Goal: Information Seeking & Learning: Check status

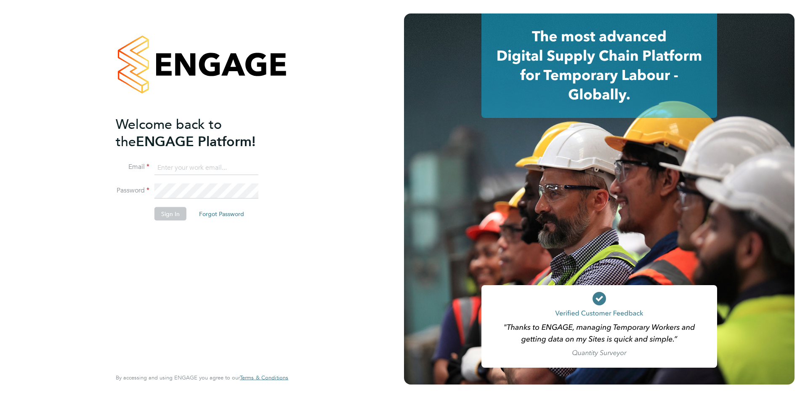
type input "accounts@jdr.co.uk"
click at [167, 215] on button "Sign In" at bounding box center [170, 213] width 32 height 13
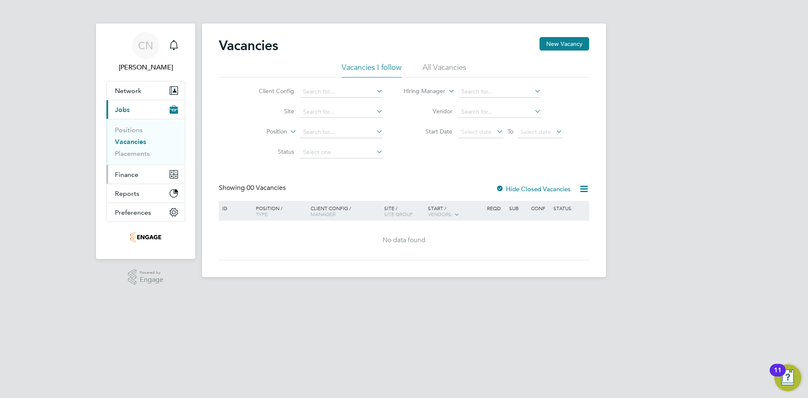
click at [127, 178] on button "Finance" at bounding box center [145, 174] width 78 height 19
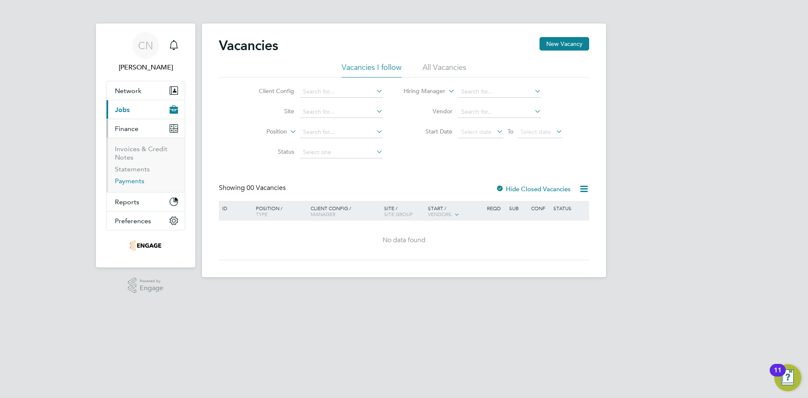
click at [130, 181] on link "Payments" at bounding box center [129, 181] width 29 height 8
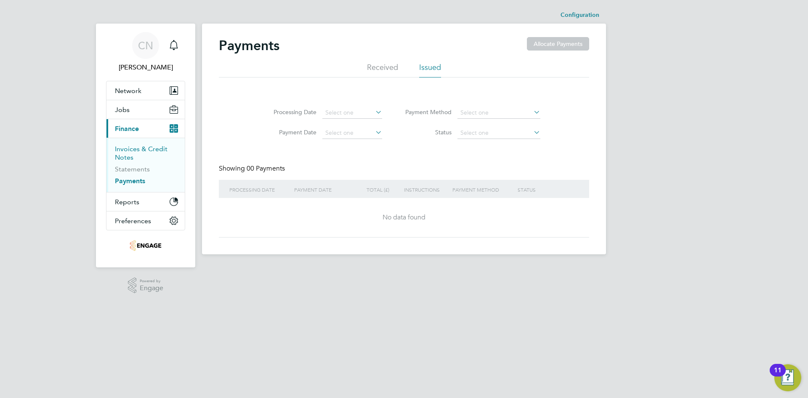
click at [131, 152] on link "Invoices & Credit Notes" at bounding box center [141, 153] width 53 height 16
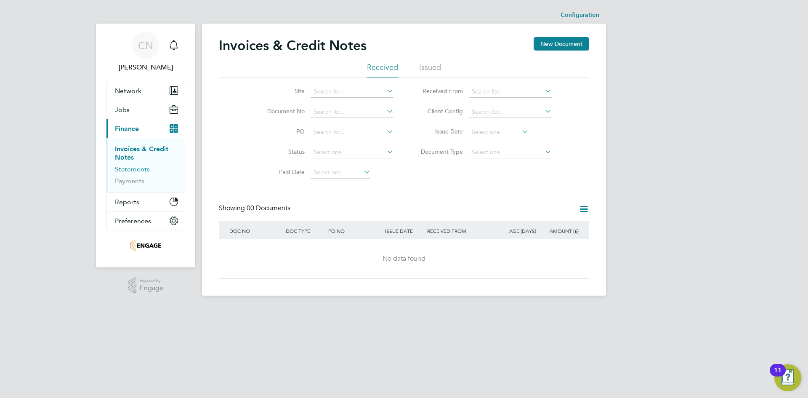
click at [126, 168] on link "Statements" at bounding box center [132, 169] width 35 height 8
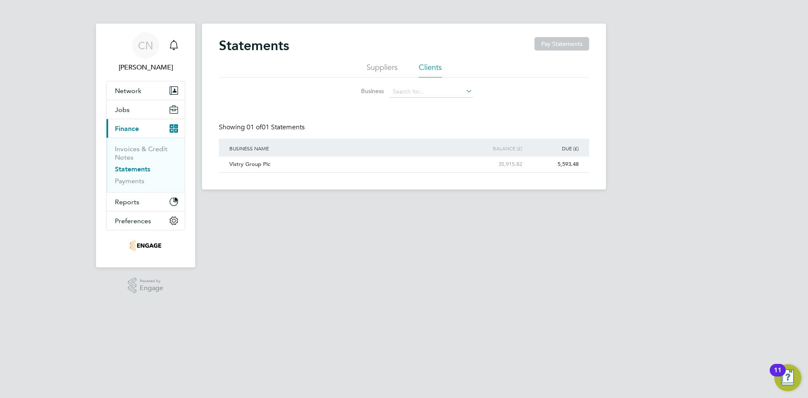
click at [129, 128] on span "Finance" at bounding box center [127, 129] width 24 height 8
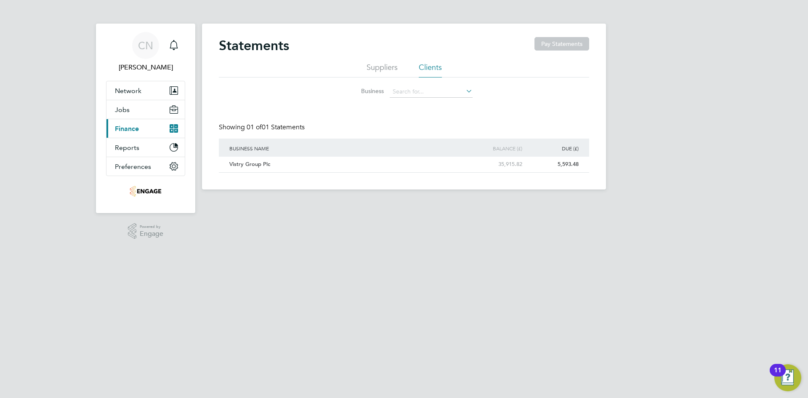
click at [129, 128] on span "Finance" at bounding box center [127, 129] width 24 height 8
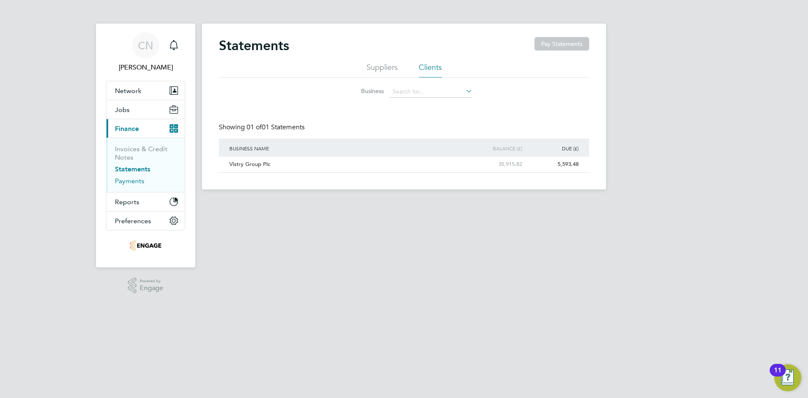
click at [121, 179] on link "Payments" at bounding box center [129, 181] width 29 height 8
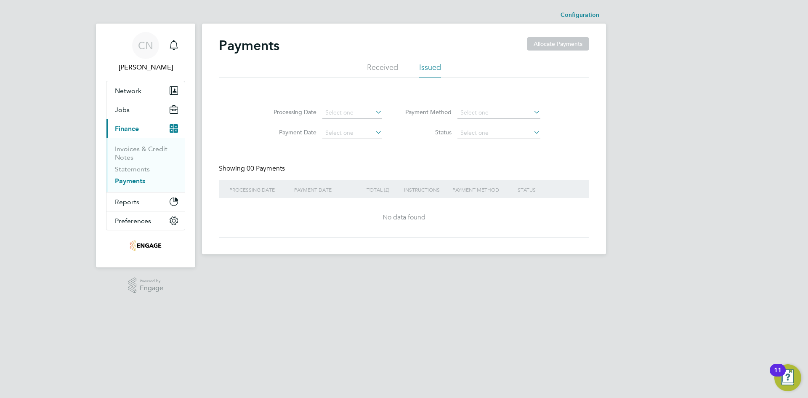
click at [388, 70] on li "Received" at bounding box center [382, 69] width 31 height 15
click at [421, 68] on li "Issued" at bounding box center [430, 69] width 22 height 15
click at [374, 114] on icon at bounding box center [374, 112] width 0 height 12
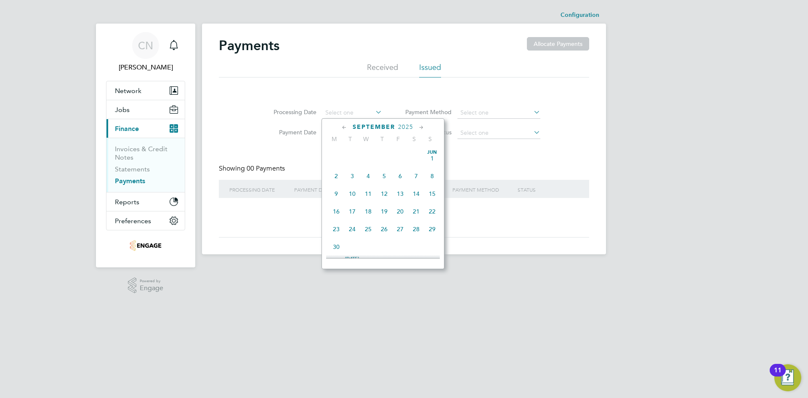
scroll to position [310, 0]
click at [340, 125] on icon at bounding box center [344, 127] width 8 height 9
click at [400, 158] on span "Aug 1" at bounding box center [400, 154] width 16 height 16
type input "01 Aug 2025"
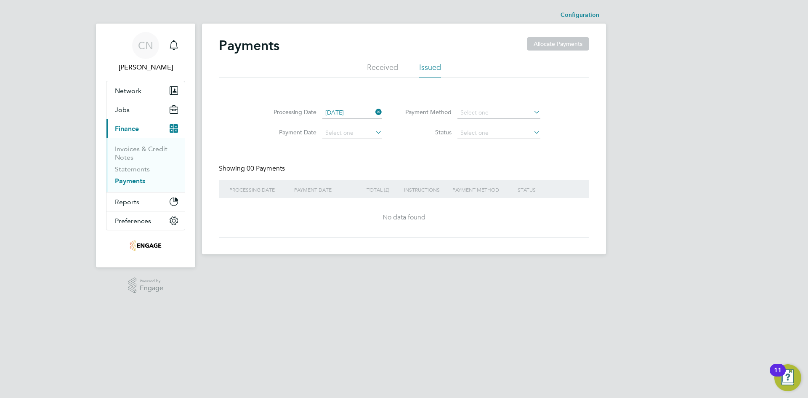
click at [374, 131] on icon at bounding box center [374, 132] width 0 height 12
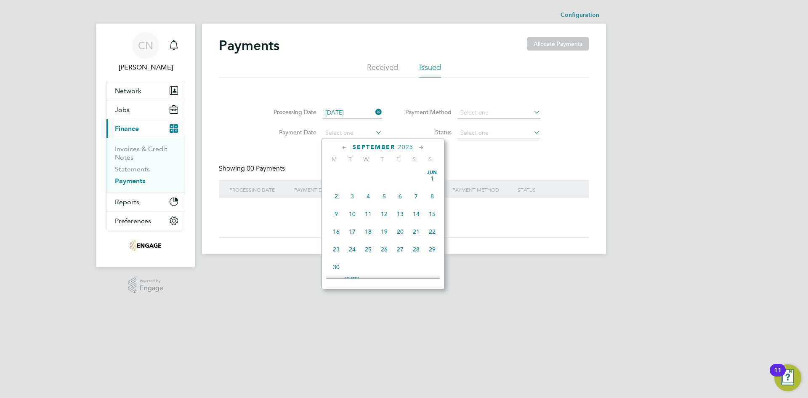
scroll to position [310, 0]
click at [417, 146] on icon at bounding box center [421, 147] width 8 height 9
drag, startPoint x: 398, startPoint y: 250, endPoint x: 401, endPoint y: 248, distance: 4.5
click at [398, 248] on span "31" at bounding box center [400, 240] width 16 height 16
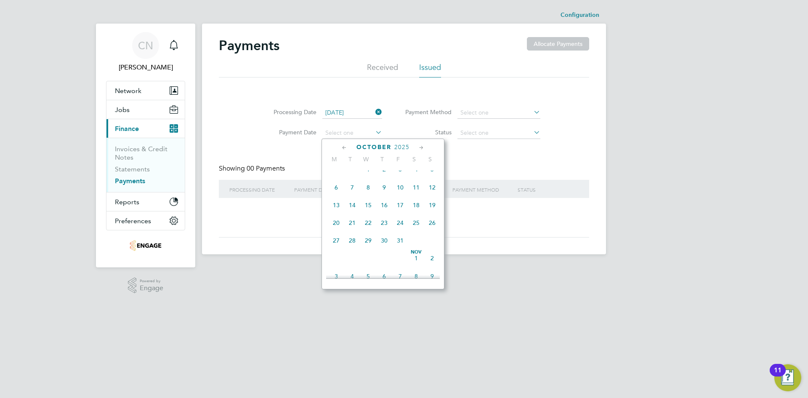
type input "31 Oct 2025"
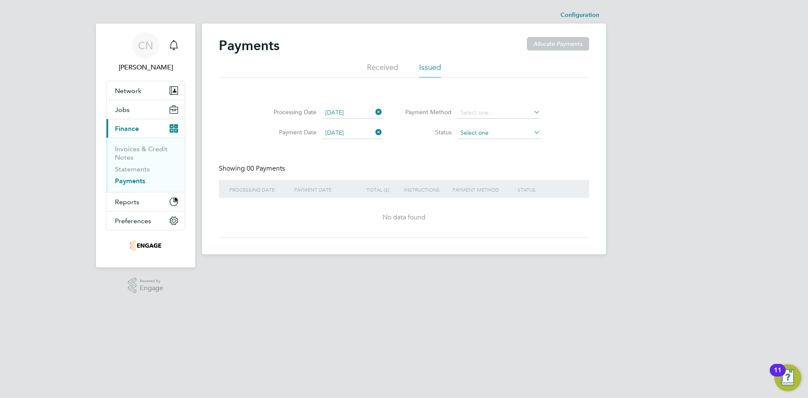
click at [496, 133] on input at bounding box center [498, 133] width 83 height 12
click at [491, 117] on input at bounding box center [498, 113] width 83 height 12
click at [369, 151] on div "Processing Date 01 Aug 2025 Payment Date 31 Oct 2025 Payment Method Status Show…" at bounding box center [404, 167] width 370 height 139
click at [133, 204] on span "Reports" at bounding box center [127, 202] width 24 height 8
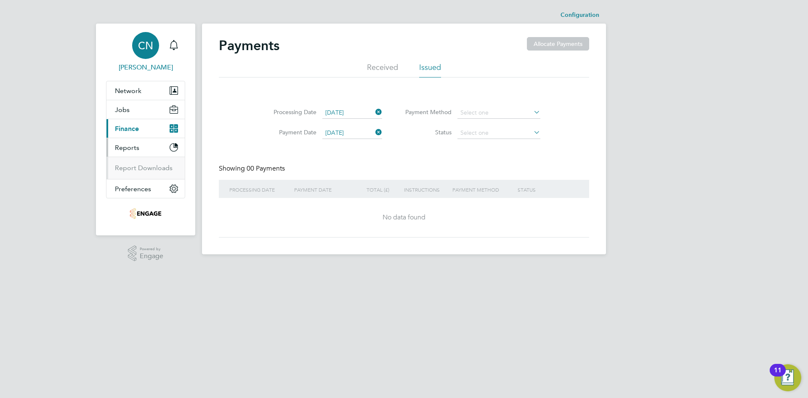
click at [131, 48] on link "CN Claire Nortje" at bounding box center [145, 52] width 79 height 40
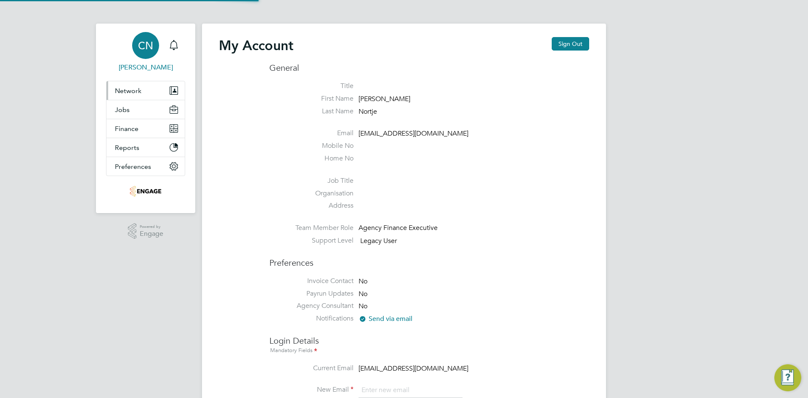
type input "accounts@jdr.co.uk"
click at [118, 90] on span "Network" at bounding box center [128, 91] width 27 height 8
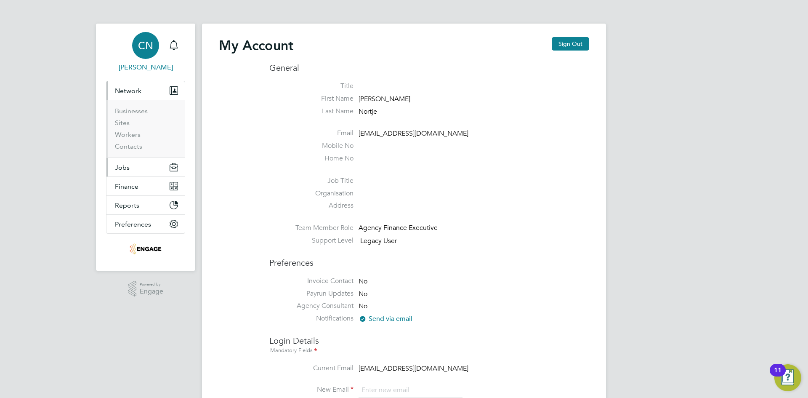
click at [124, 167] on span "Jobs" at bounding box center [122, 167] width 15 height 8
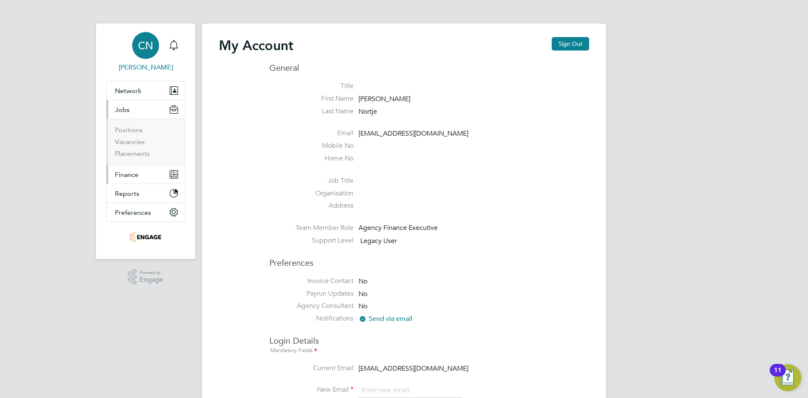
click at [127, 174] on span "Finance" at bounding box center [127, 174] width 24 height 8
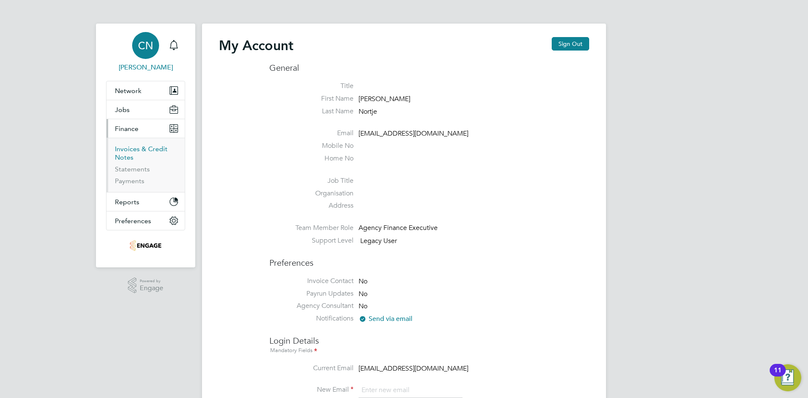
click at [133, 153] on link "Invoices & Credit Notes" at bounding box center [141, 153] width 53 height 16
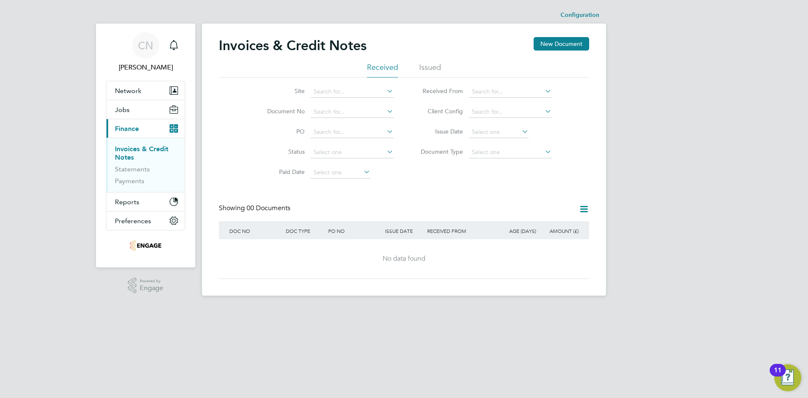
click at [385, 90] on icon at bounding box center [385, 91] width 0 height 12
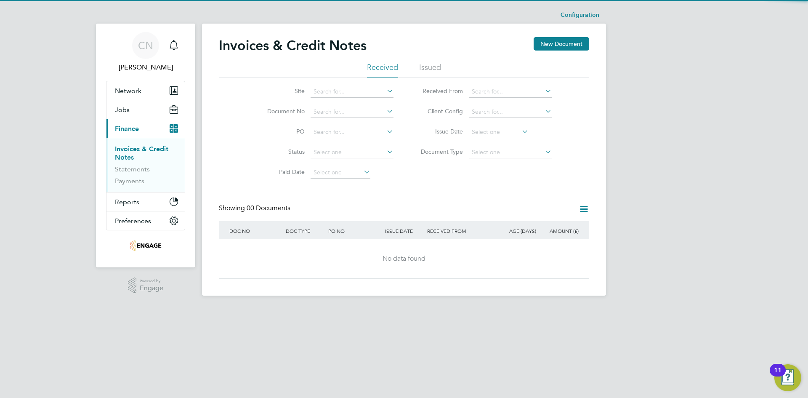
click at [385, 90] on icon at bounding box center [385, 91] width 0 height 12
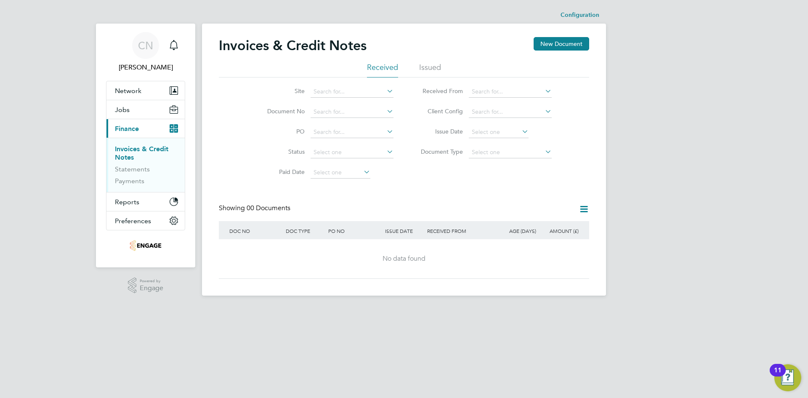
click at [353, 103] on li "Vistry Works [GEOGRAPHIC_DATA]" at bounding box center [361, 103] width 102 height 11
type input "Vistry Works [GEOGRAPHIC_DATA]"
click at [543, 148] on icon at bounding box center [543, 152] width 0 height 12
click at [543, 153] on icon at bounding box center [543, 152] width 0 height 12
click at [543, 152] on icon at bounding box center [543, 152] width 0 height 12
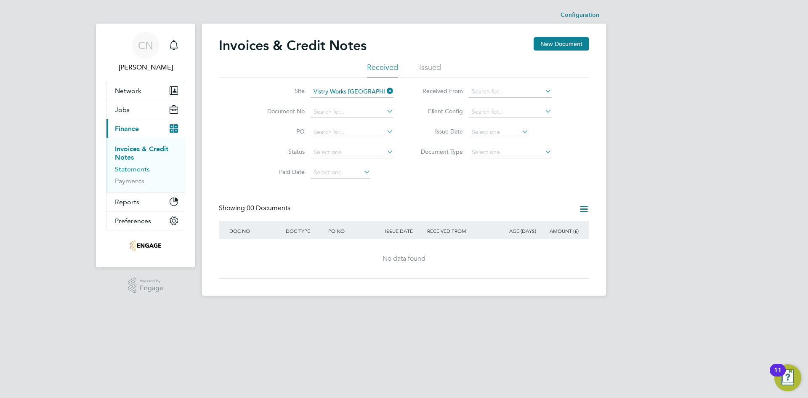
click at [146, 169] on link "Statements" at bounding box center [132, 169] width 35 height 8
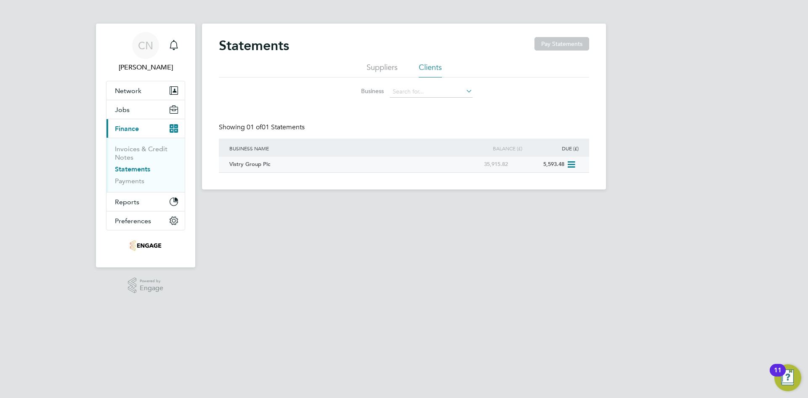
click at [255, 162] on div "Vistry Group Plc" at bounding box center [340, 164] width 226 height 16
click at [251, 168] on div "Vistry Group Plc" at bounding box center [340, 164] width 226 height 16
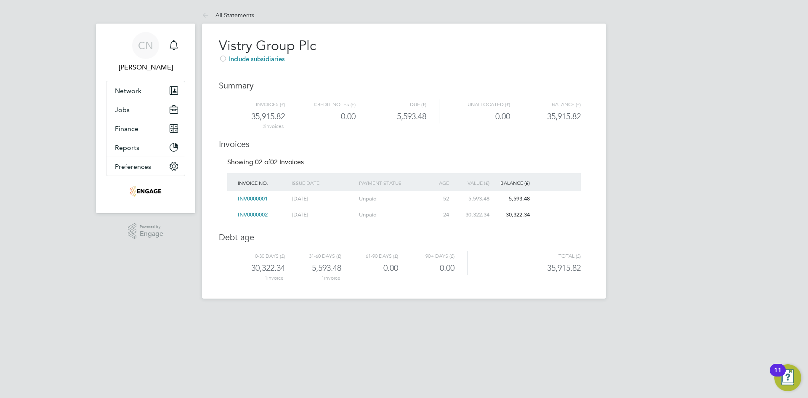
click at [401, 215] on div "Unpaid" at bounding box center [390, 215] width 67 height 16
click at [331, 215] on div "[DATE]" at bounding box center [322, 215] width 67 height 16
click at [280, 213] on div "INV0000002" at bounding box center [263, 215] width 54 height 16
click at [276, 200] on div "INV0000001" at bounding box center [263, 199] width 54 height 16
click at [283, 212] on div "INV0000002" at bounding box center [263, 215] width 54 height 16
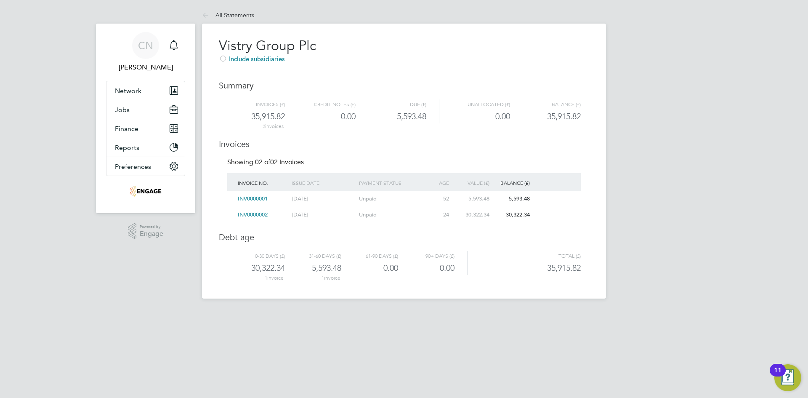
click at [456, 199] on div "5,593.48" at bounding box center [471, 199] width 40 height 16
click at [368, 213] on div "Unpaid" at bounding box center [390, 215] width 67 height 16
click at [367, 199] on div "Unpaid" at bounding box center [390, 199] width 67 height 16
click at [250, 196] on span "INV0000001" at bounding box center [253, 198] width 30 height 7
click at [127, 126] on span "Finance" at bounding box center [127, 129] width 24 height 8
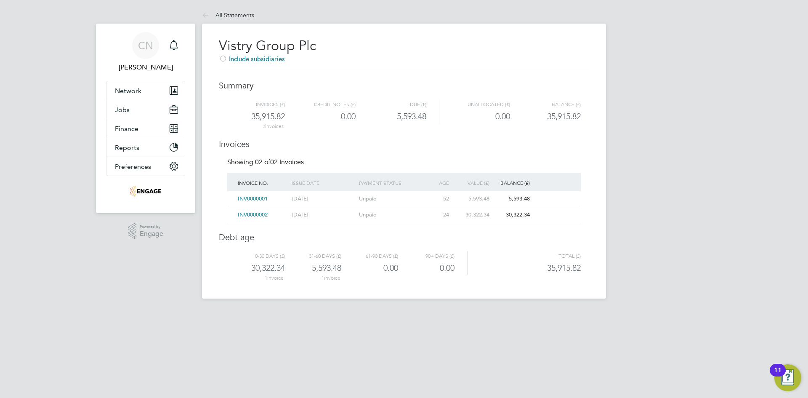
click at [783, 378] on button "11" at bounding box center [787, 377] width 27 height 27
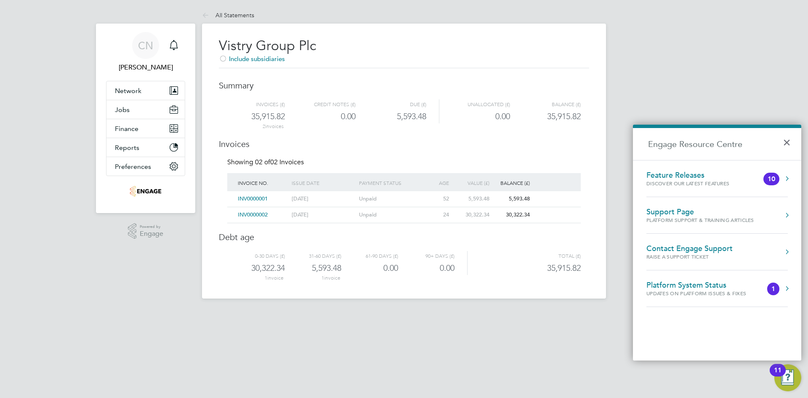
drag, startPoint x: 269, startPoint y: 200, endPoint x: 239, endPoint y: 200, distance: 30.3
click at [239, 200] on div "INV0000001" at bounding box center [263, 199] width 54 height 16
click at [308, 218] on div "[DATE]" at bounding box center [322, 215] width 67 height 16
click at [260, 197] on span "INV0000001" at bounding box center [253, 198] width 30 height 7
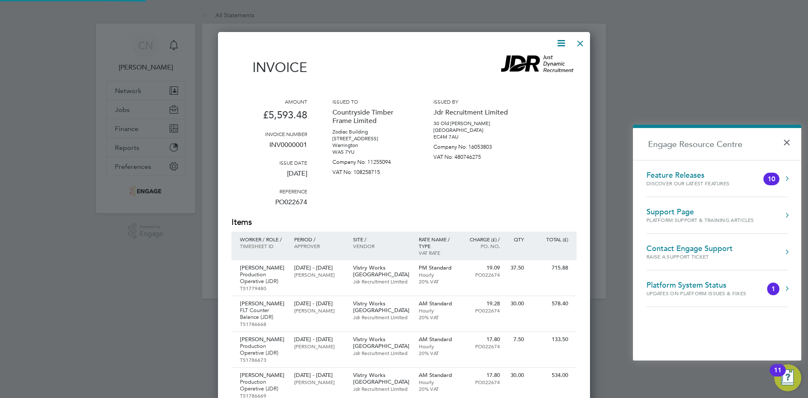
scroll to position [732, 372]
drag, startPoint x: 304, startPoint y: 143, endPoint x: 274, endPoint y: 148, distance: 30.6
click at [274, 148] on p "INV0000001" at bounding box center [269, 148] width 76 height 22
click at [310, 145] on div "Amount £5,593.48 Invoice number INV0000001 Issue date [DATE] Reference PO022674…" at bounding box center [403, 157] width 345 height 118
drag, startPoint x: 307, startPoint y: 145, endPoint x: 264, endPoint y: 150, distance: 43.6
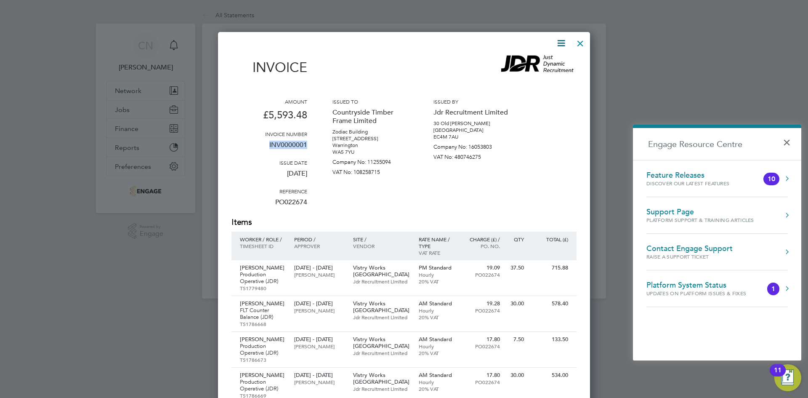
click at [264, 150] on div "Amount £5,593.48 Invoice number INV0000001 Issue date [DATE] Reference PO022674…" at bounding box center [403, 157] width 345 height 118
copy p "INV0000001"
click at [581, 41] on div at bounding box center [579, 41] width 15 height 15
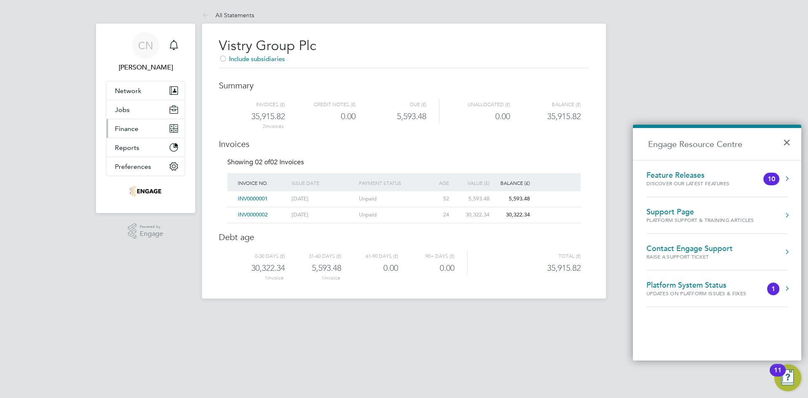
click at [131, 127] on span "Finance" at bounding box center [127, 129] width 24 height 8
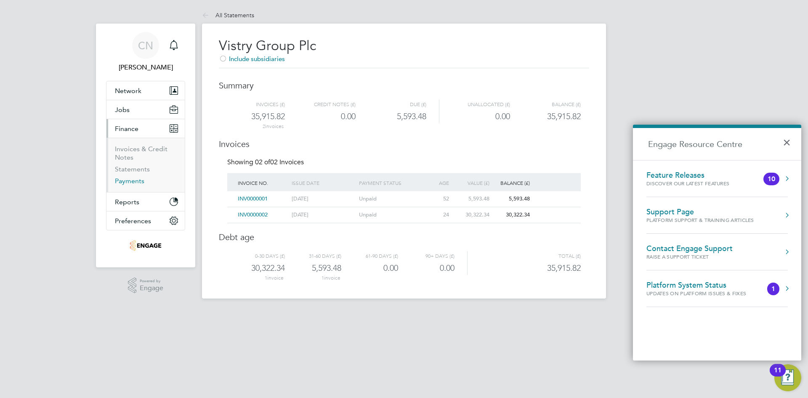
click at [131, 181] on link "Payments" at bounding box center [129, 181] width 29 height 8
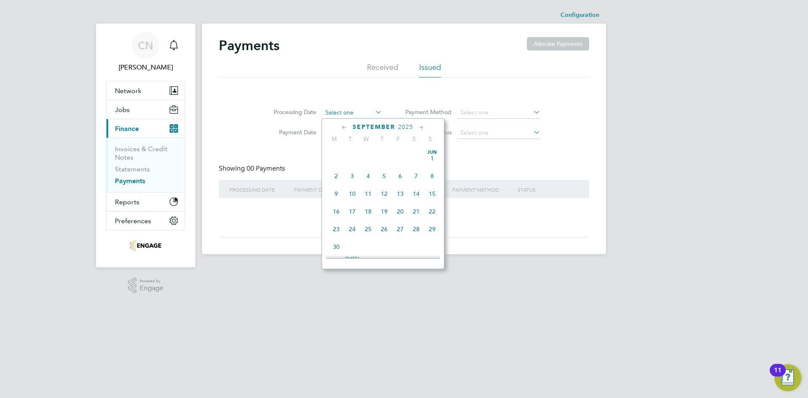
click at [331, 114] on input at bounding box center [352, 113] width 60 height 12
click at [385, 181] on span "4" at bounding box center [384, 175] width 16 height 16
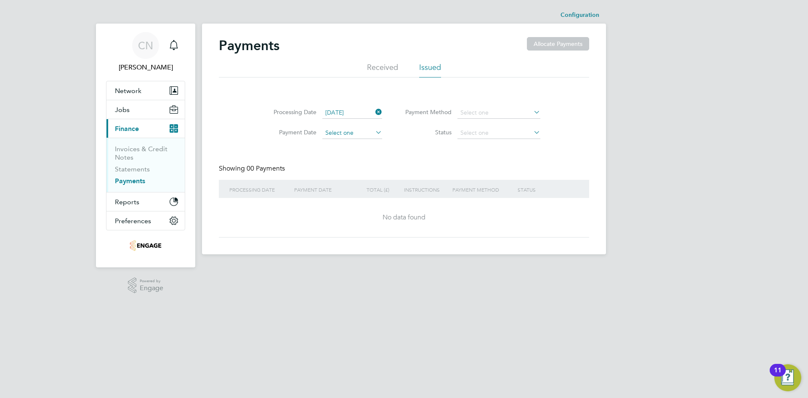
click at [357, 135] on input at bounding box center [352, 133] width 60 height 12
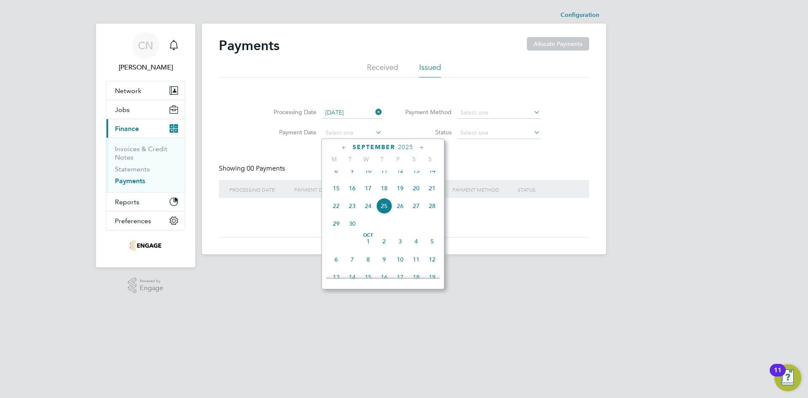
scroll to position [255, 0]
click at [342, 113] on input "[DATE]" at bounding box center [352, 113] width 60 height 12
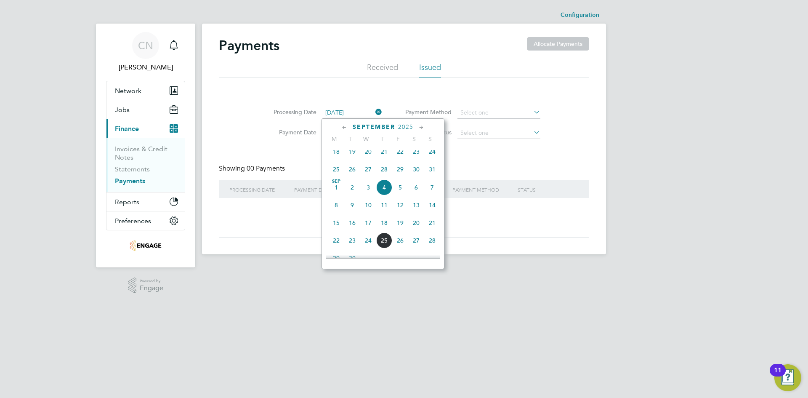
click at [344, 127] on icon at bounding box center [344, 127] width 8 height 9
click at [337, 174] on span "4" at bounding box center [336, 171] width 16 height 16
type input "[DATE]"
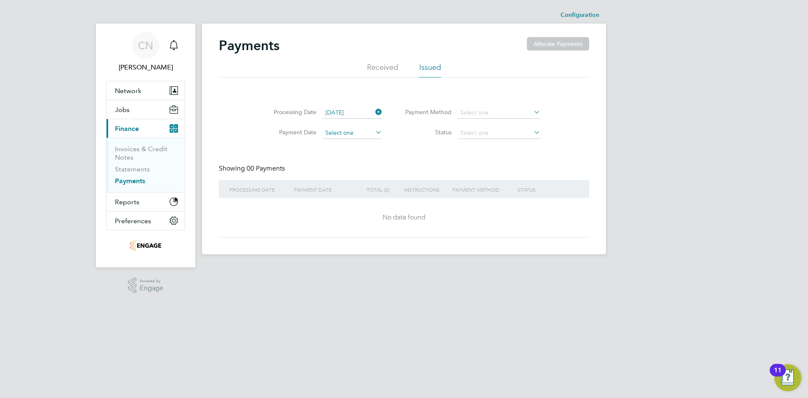
click at [362, 133] on input at bounding box center [352, 133] width 60 height 12
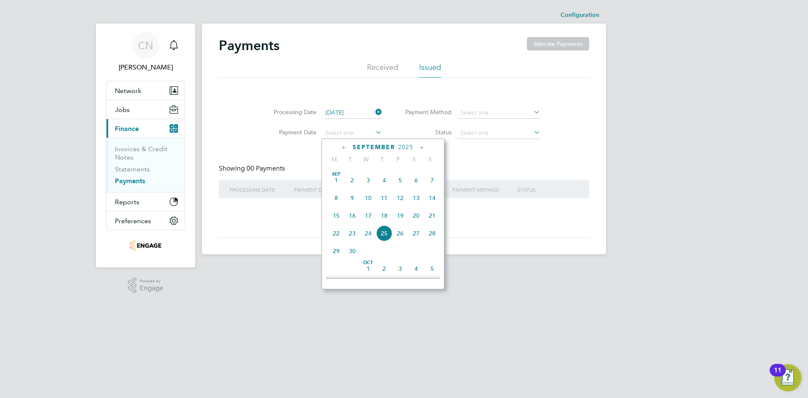
scroll to position [268, 0]
click at [384, 201] on span "4" at bounding box center [384, 195] width 16 height 16
type input "[DATE]"
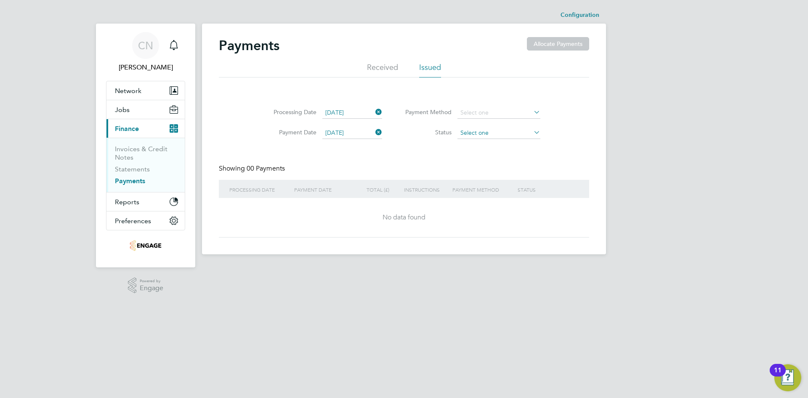
click at [469, 130] on input at bounding box center [498, 133] width 83 height 12
click at [480, 143] on li "Draft" at bounding box center [498, 144] width 84 height 11
type input "Draft"
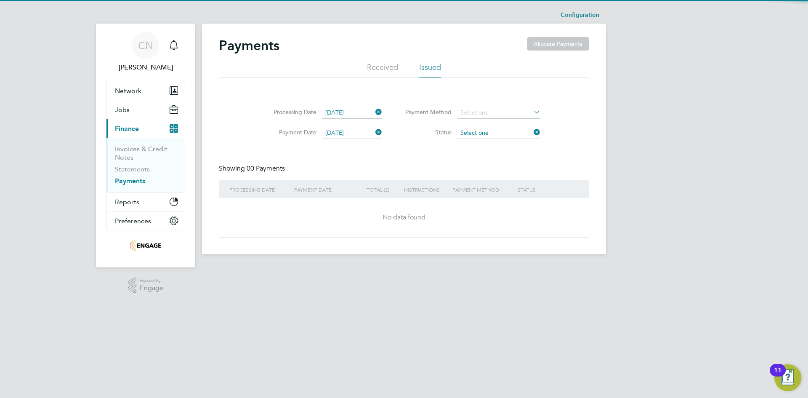
click at [496, 132] on input at bounding box center [498, 133] width 83 height 12
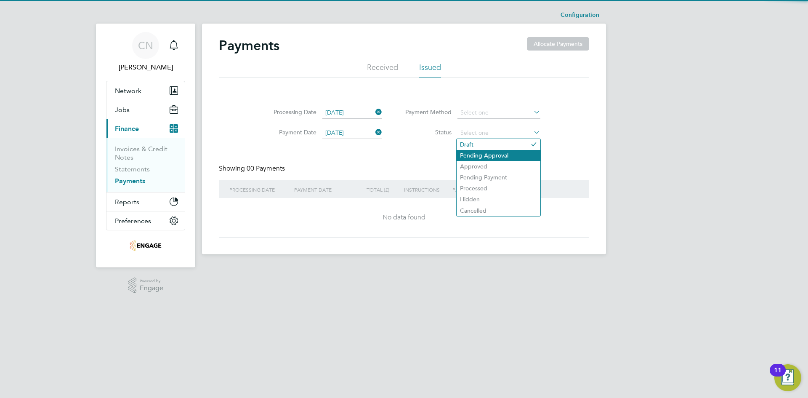
click at [490, 153] on li "Pending Approval" at bounding box center [498, 155] width 84 height 11
type input "Pending Approval"
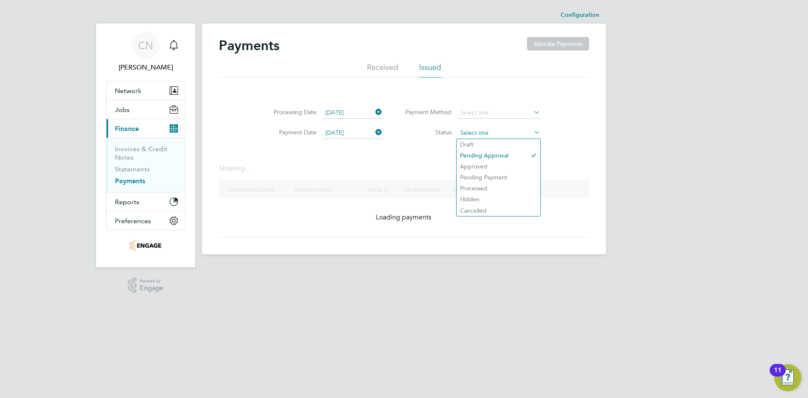
click at [493, 133] on input at bounding box center [498, 133] width 83 height 12
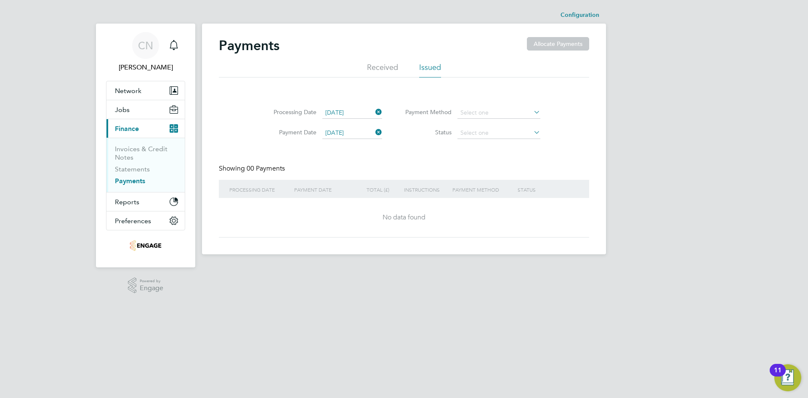
click at [480, 156] on li "Pending Approval" at bounding box center [498, 155] width 84 height 11
type input "Pending Approval"
click at [484, 135] on input at bounding box center [498, 133] width 83 height 12
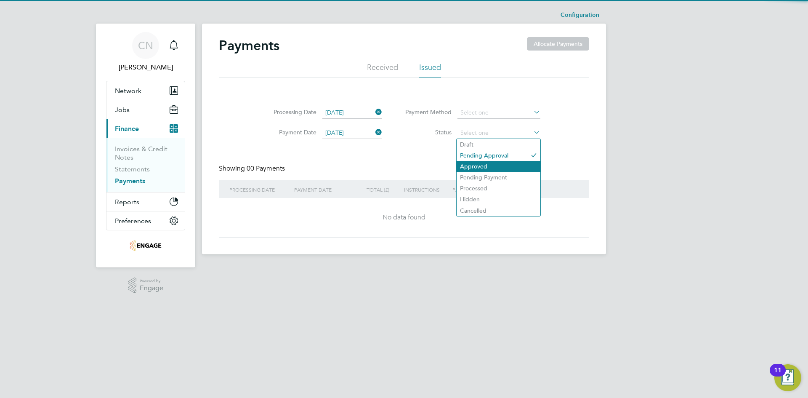
click at [482, 162] on li "Approved" at bounding box center [498, 166] width 84 height 11
type input "Approved"
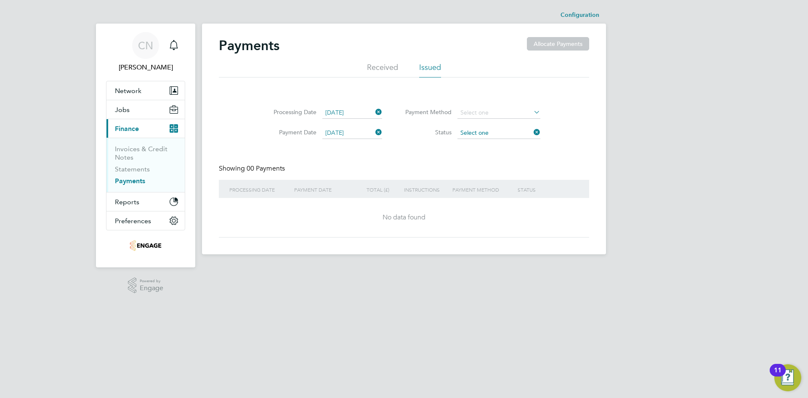
click at [483, 134] on input at bounding box center [498, 133] width 83 height 12
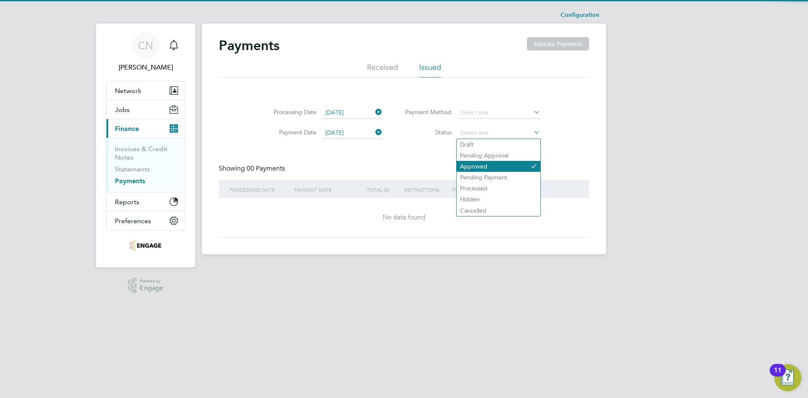
click at [478, 171] on li "Approved" at bounding box center [498, 166] width 84 height 11
type input "Approved"
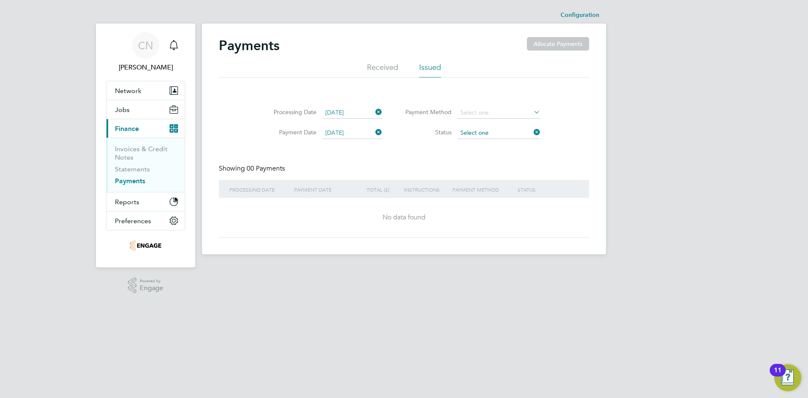
click at [473, 135] on input at bounding box center [498, 133] width 83 height 12
click at [479, 172] on li "Pending Payment" at bounding box center [498, 177] width 84 height 11
type input "Pending Payment"
click at [477, 134] on input at bounding box center [498, 133] width 83 height 12
click at [479, 184] on li "Processed" at bounding box center [498, 188] width 84 height 11
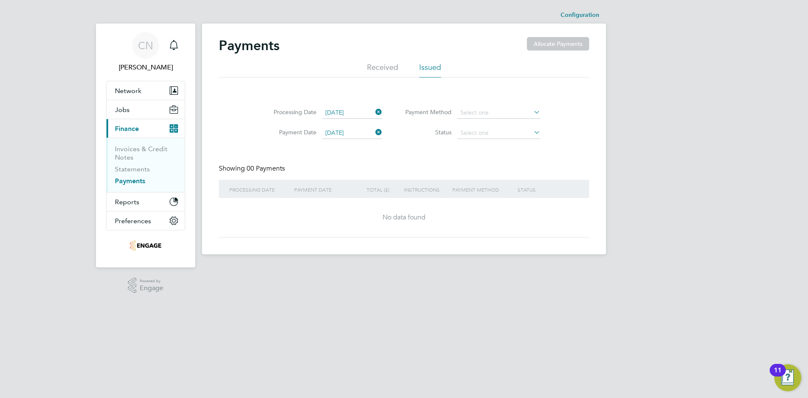
type input "Processed"
click at [490, 129] on input at bounding box center [498, 133] width 83 height 12
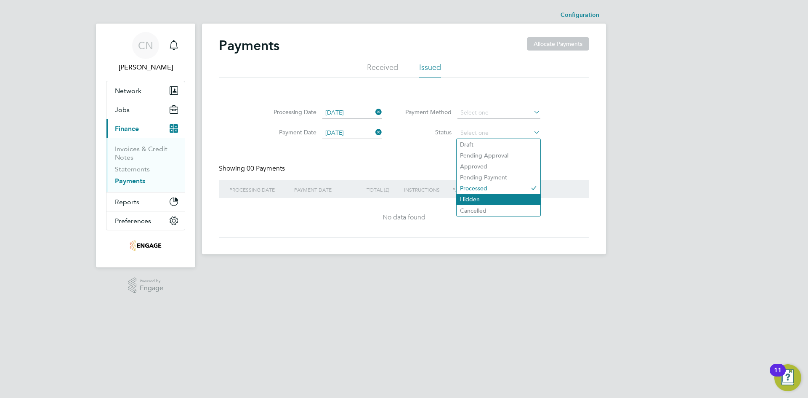
click at [481, 196] on li "Hidden" at bounding box center [498, 198] width 84 height 11
type input "Hidden"
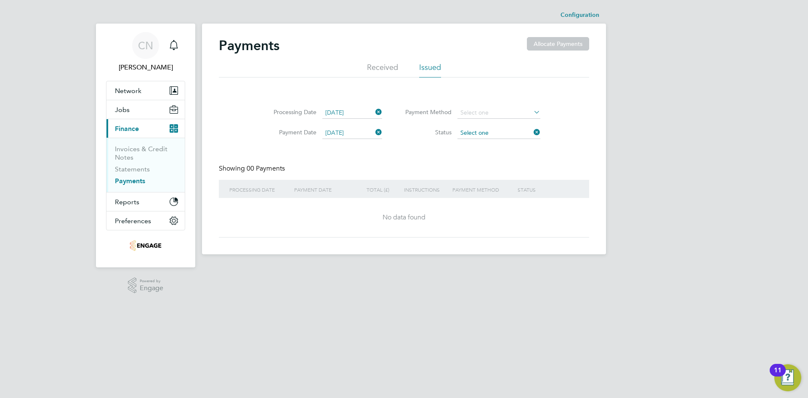
click at [476, 132] on input at bounding box center [498, 133] width 83 height 12
click at [479, 211] on li "Cancelled" at bounding box center [498, 210] width 84 height 11
type input "Cancelled"
click at [120, 166] on link "Statements" at bounding box center [132, 169] width 35 height 8
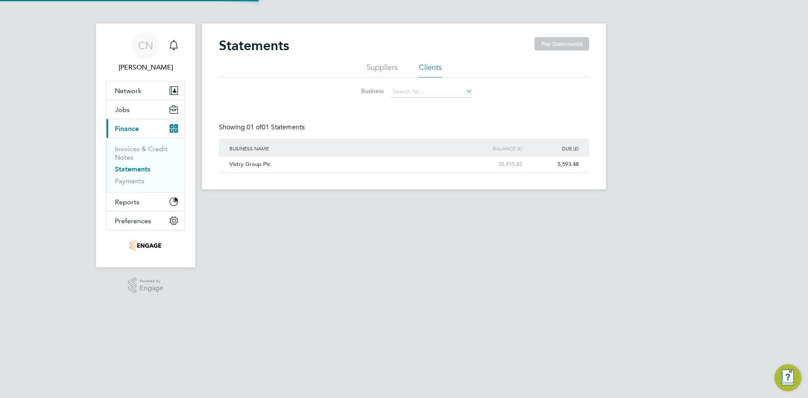
click at [134, 154] on li "Invoices & Credit Notes" at bounding box center [146, 155] width 63 height 20
click at [138, 149] on link "Invoices & Credit Notes" at bounding box center [141, 153] width 53 height 16
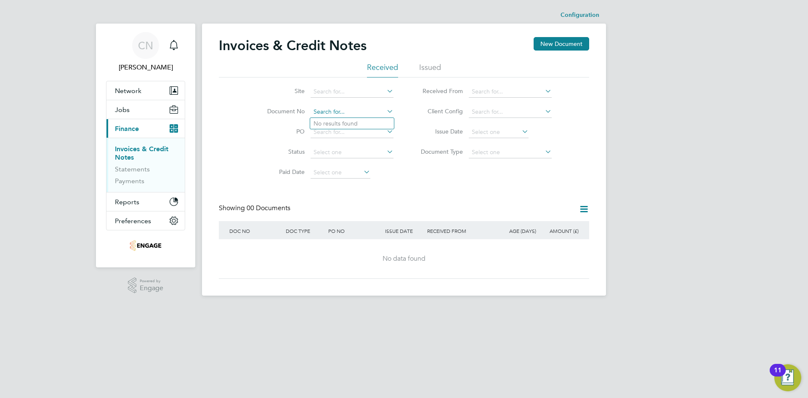
paste input "INV0000001"
type input "INV0000001"
click at [432, 68] on li "Issued" at bounding box center [430, 69] width 22 height 15
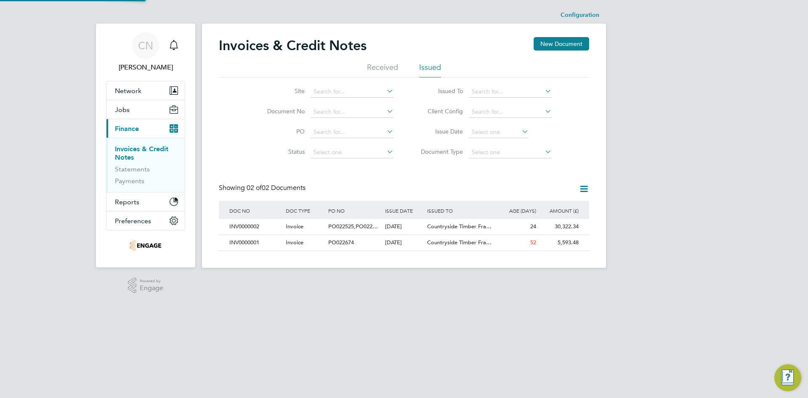
scroll to position [16, 71]
click at [586, 191] on icon at bounding box center [583, 188] width 11 height 11
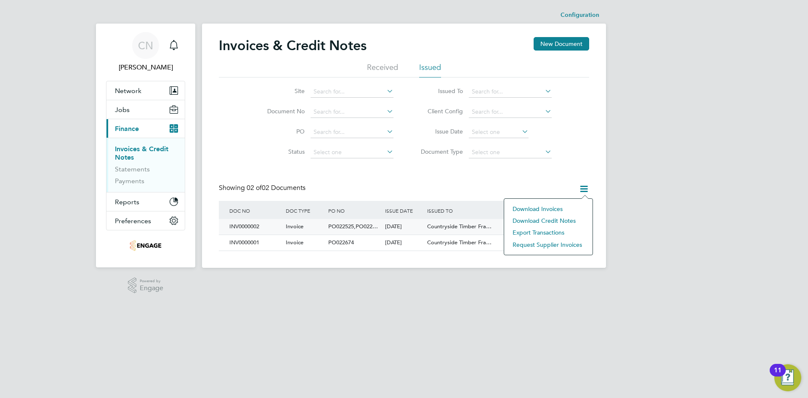
click at [388, 231] on div "[DATE]" at bounding box center [404, 227] width 42 height 16
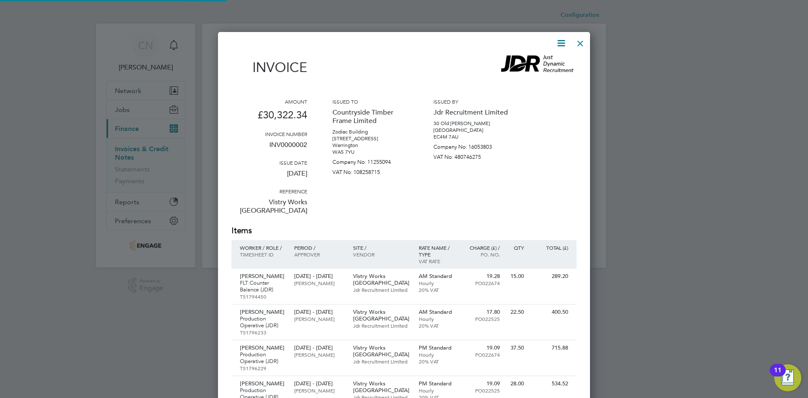
scroll to position [2097, 372]
click at [583, 42] on div at bounding box center [579, 41] width 15 height 15
